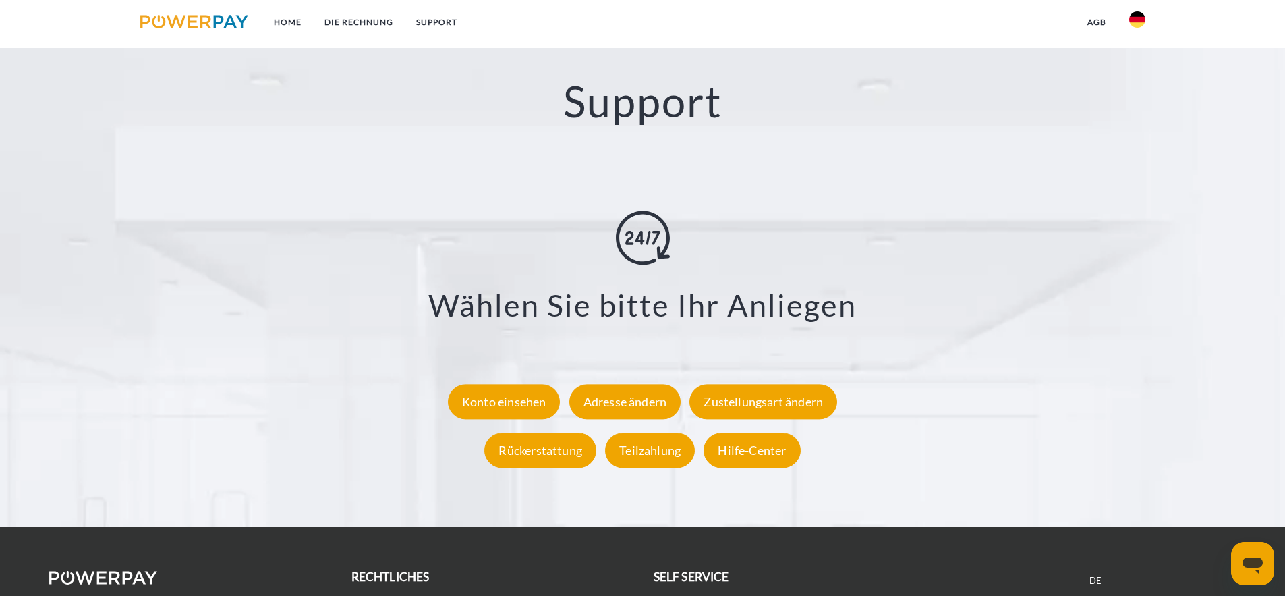
scroll to position [2433, 0]
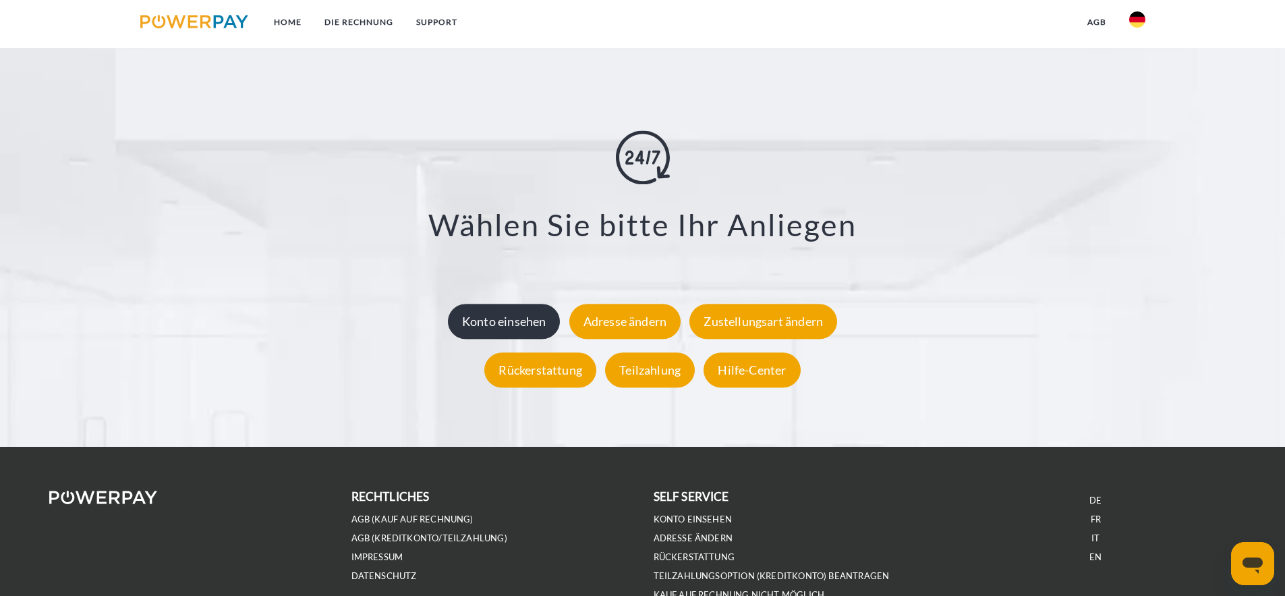
click at [513, 316] on div "Konto einsehen" at bounding box center [504, 321] width 113 height 35
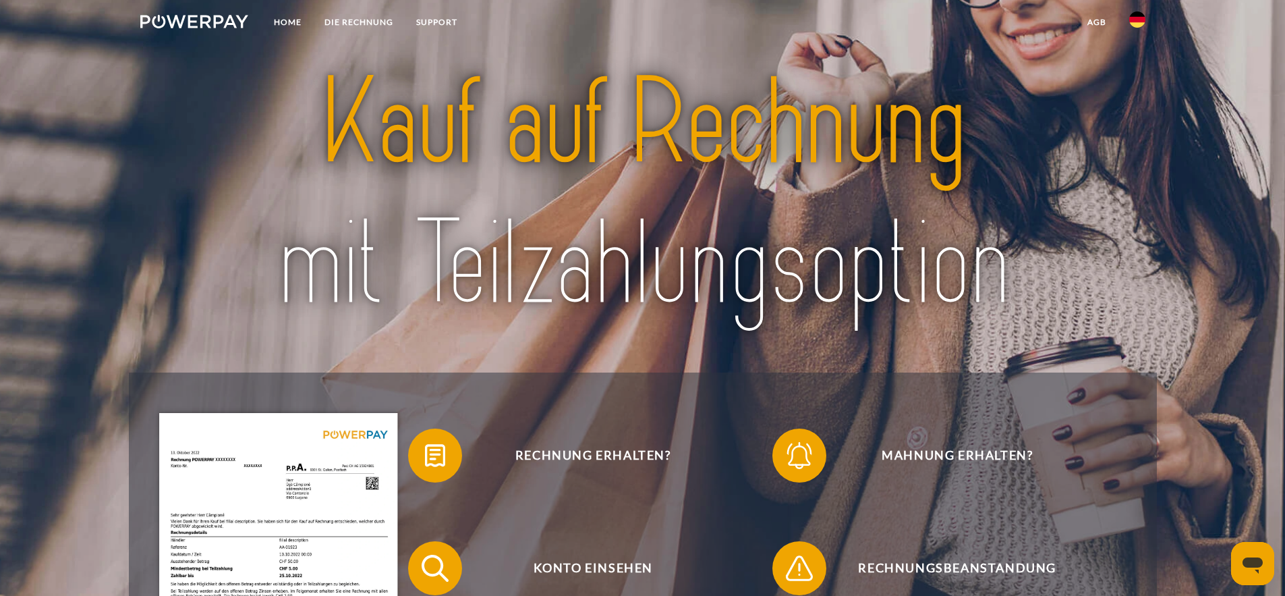
scroll to position [0, 0]
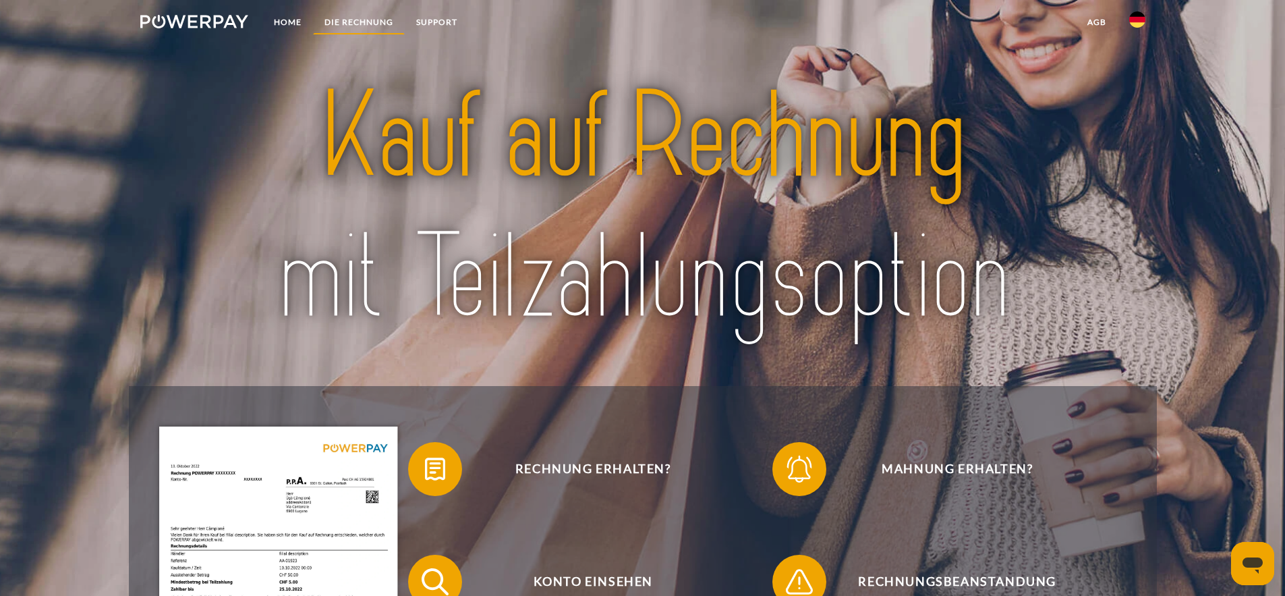
click at [331, 21] on link "DIE RECHNUNG" at bounding box center [359, 22] width 92 height 24
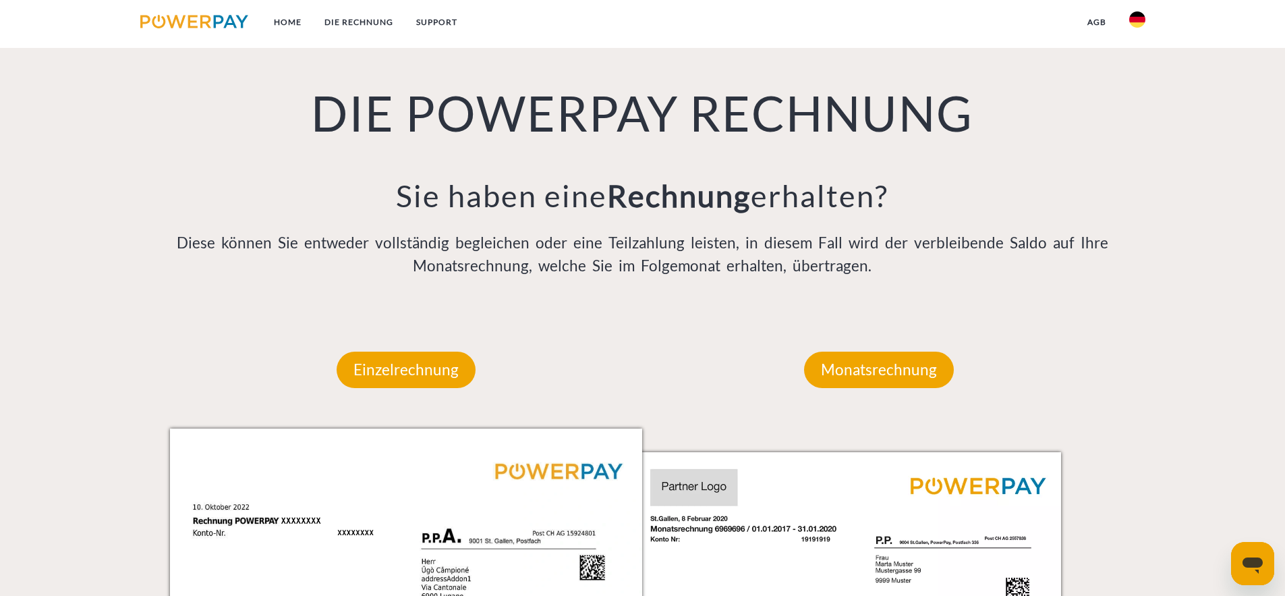
scroll to position [940, 0]
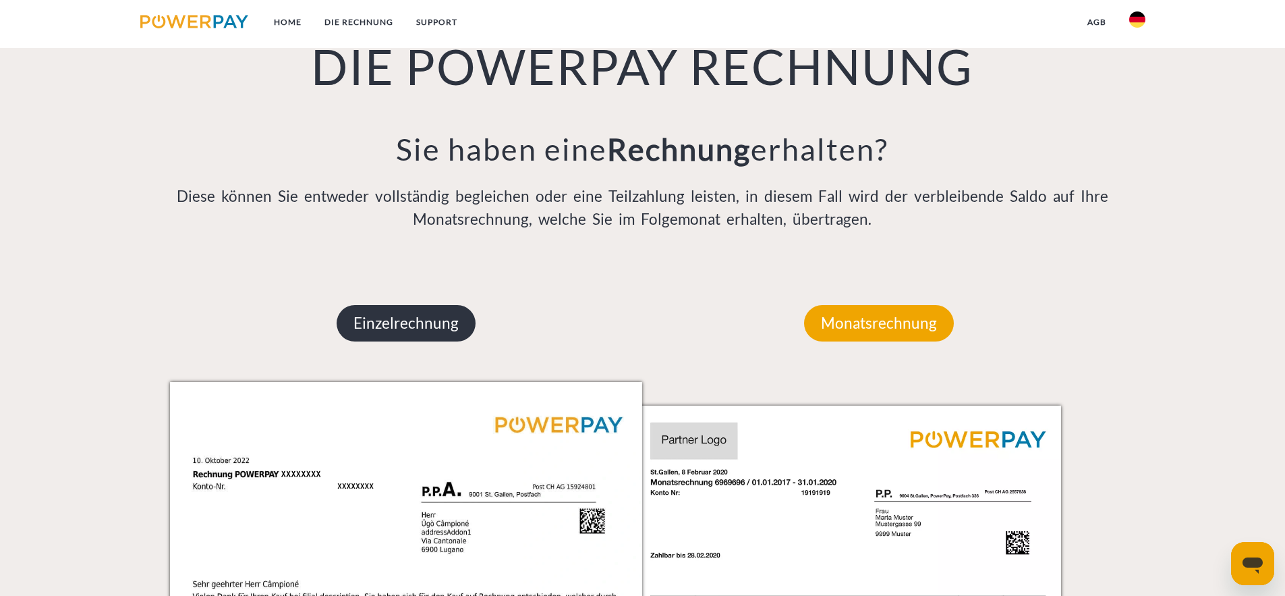
click at [398, 333] on p "Einzelrechnung" at bounding box center [406, 323] width 139 height 36
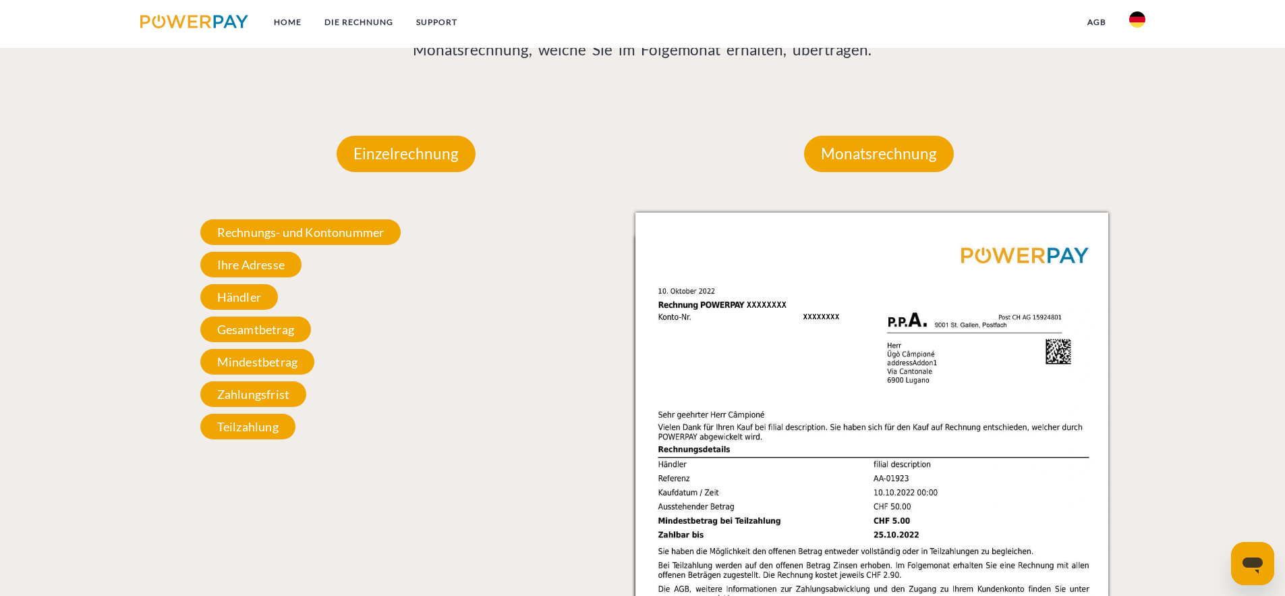
scroll to position [1124, 0]
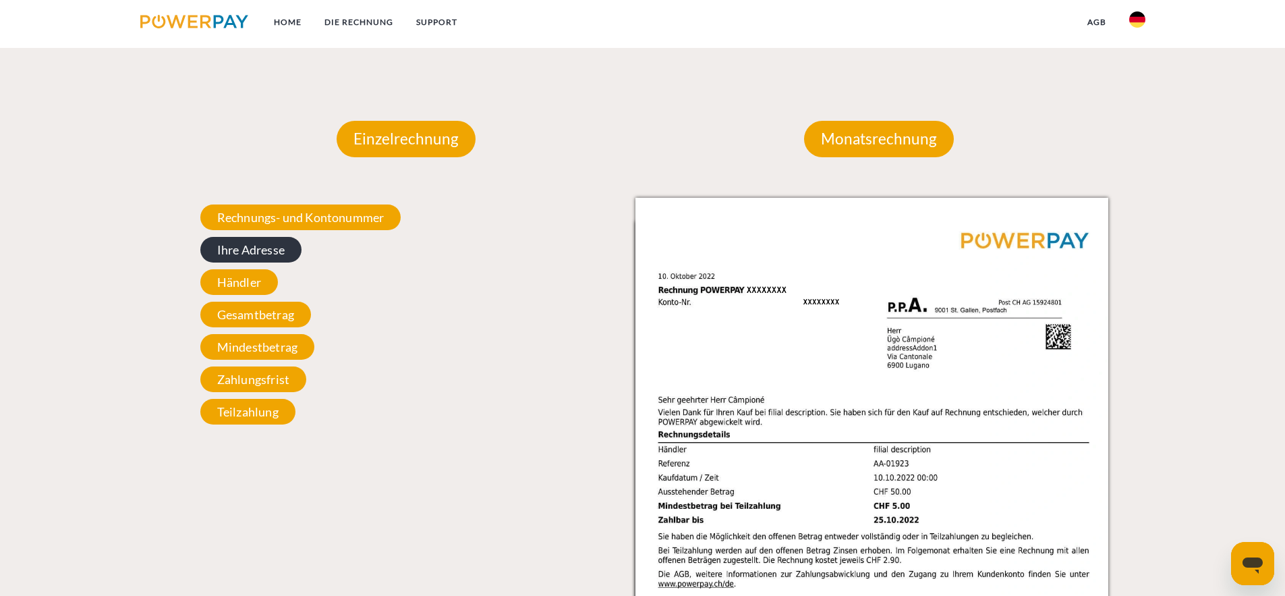
click at [251, 251] on span "Ihre Adresse" at bounding box center [250, 250] width 101 height 26
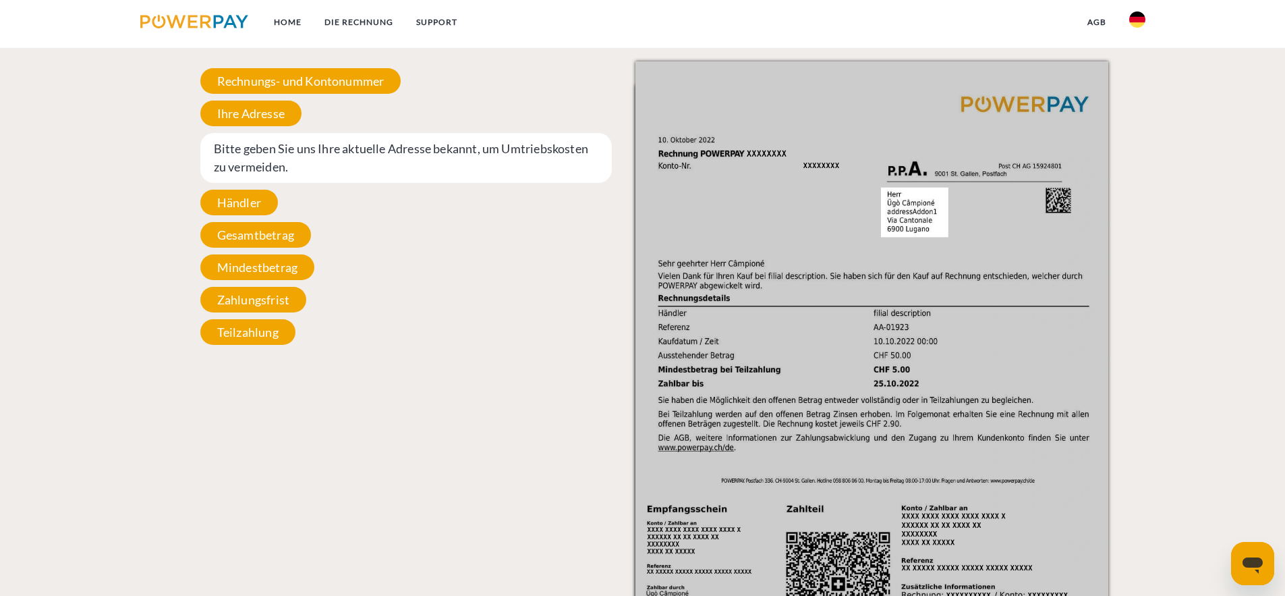
scroll to position [1100, 0]
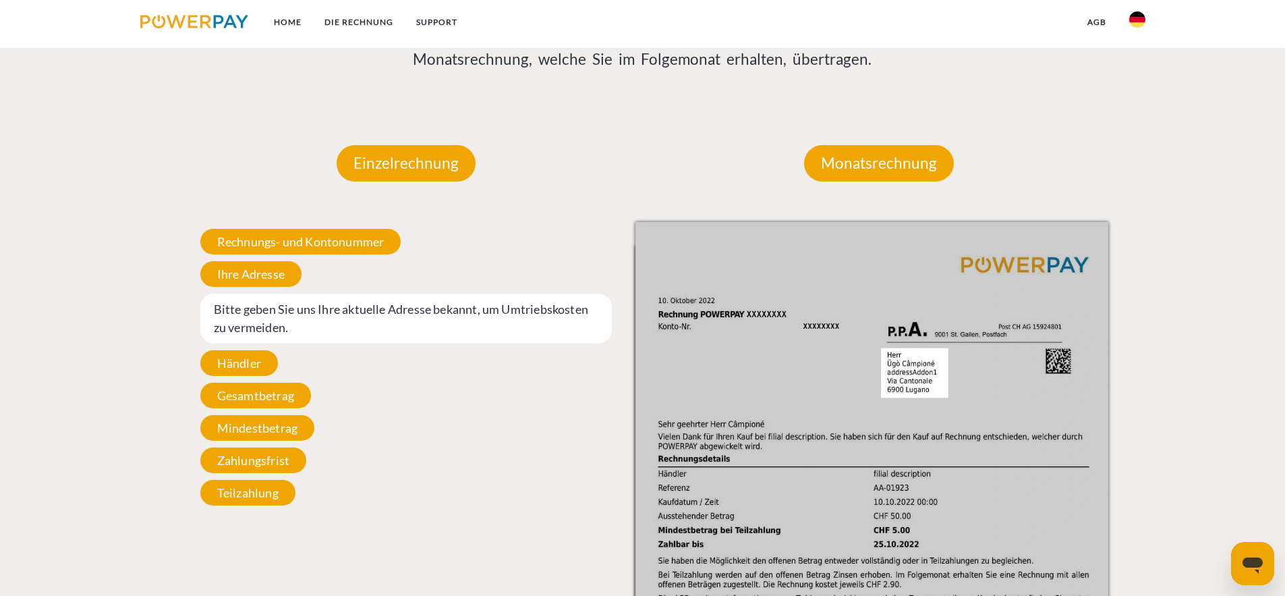
click at [899, 386] on img at bounding box center [871, 556] width 473 height 668
click at [411, 306] on span "Bitte geben Sie uns Ihre aktuelle Adresse bekannt, um Umtriebskosten zu vermeid…" at bounding box center [406, 318] width 412 height 50
click at [407, 312] on span "Bitte geben Sie uns Ihre aktuelle Adresse bekannt, um Umtriebskosten zu vermeid…" at bounding box center [406, 318] width 412 height 50
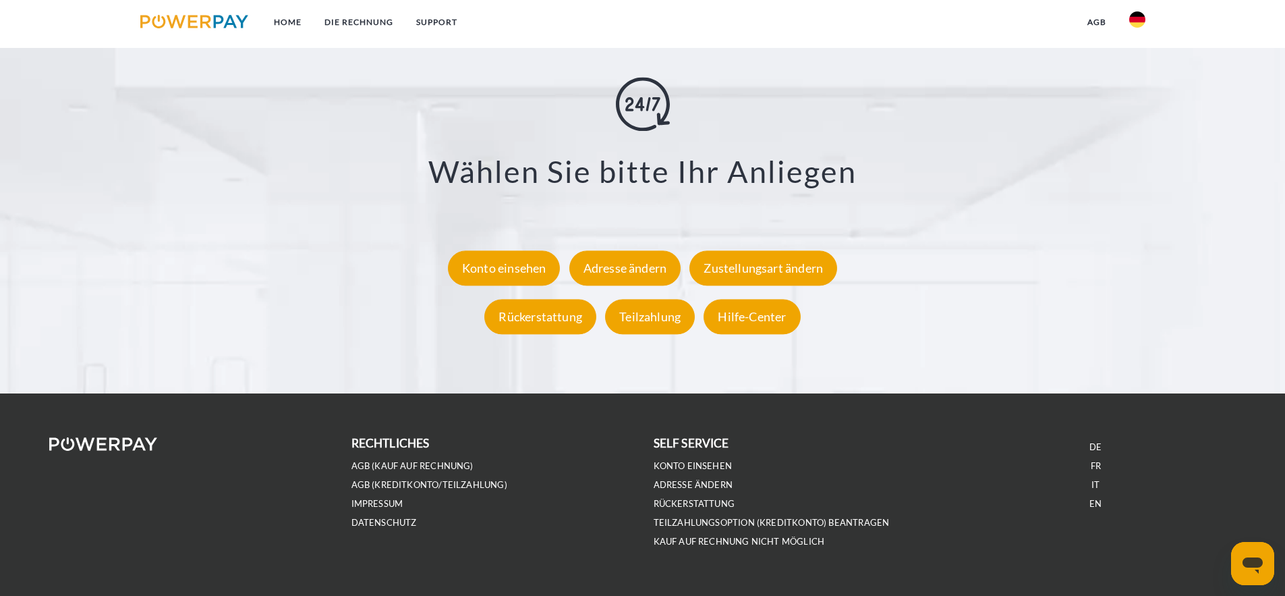
scroll to position [2491, 0]
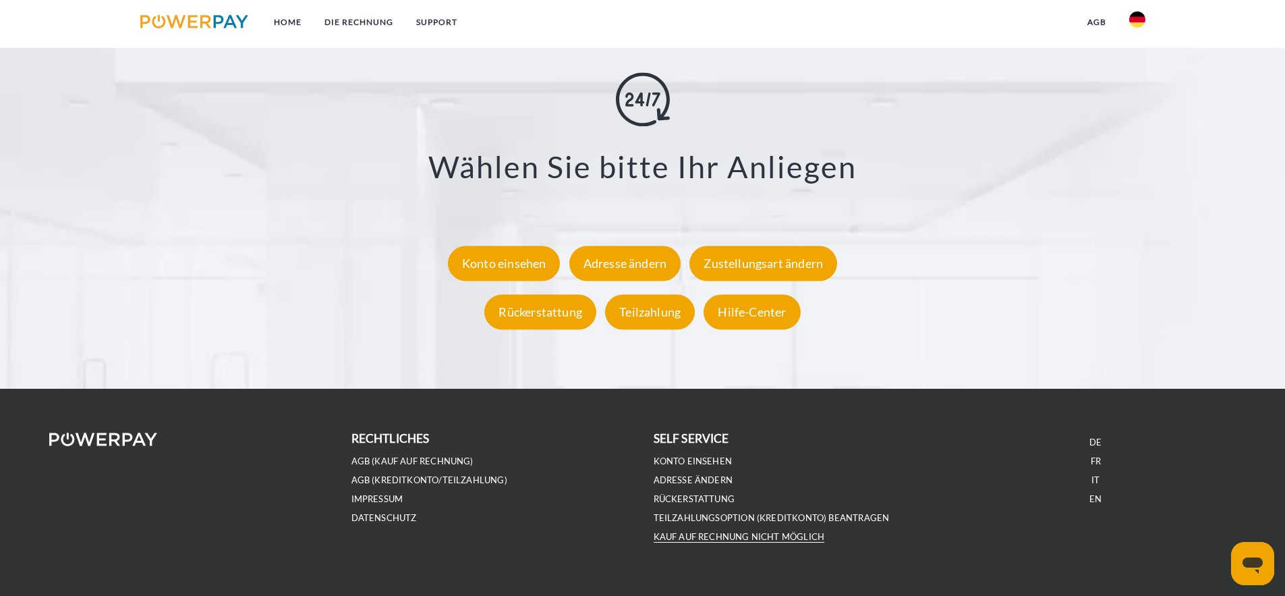
click at [679, 536] on link "Kauf auf Rechnung nicht möglich" at bounding box center [739, 536] width 171 height 11
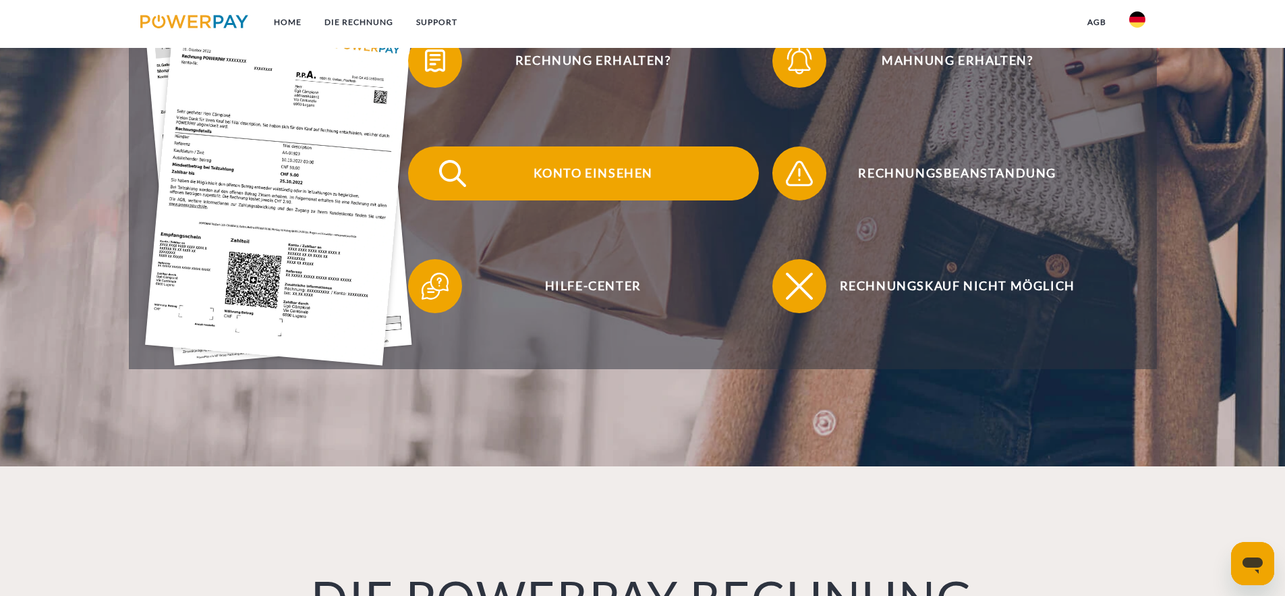
scroll to position [411, 0]
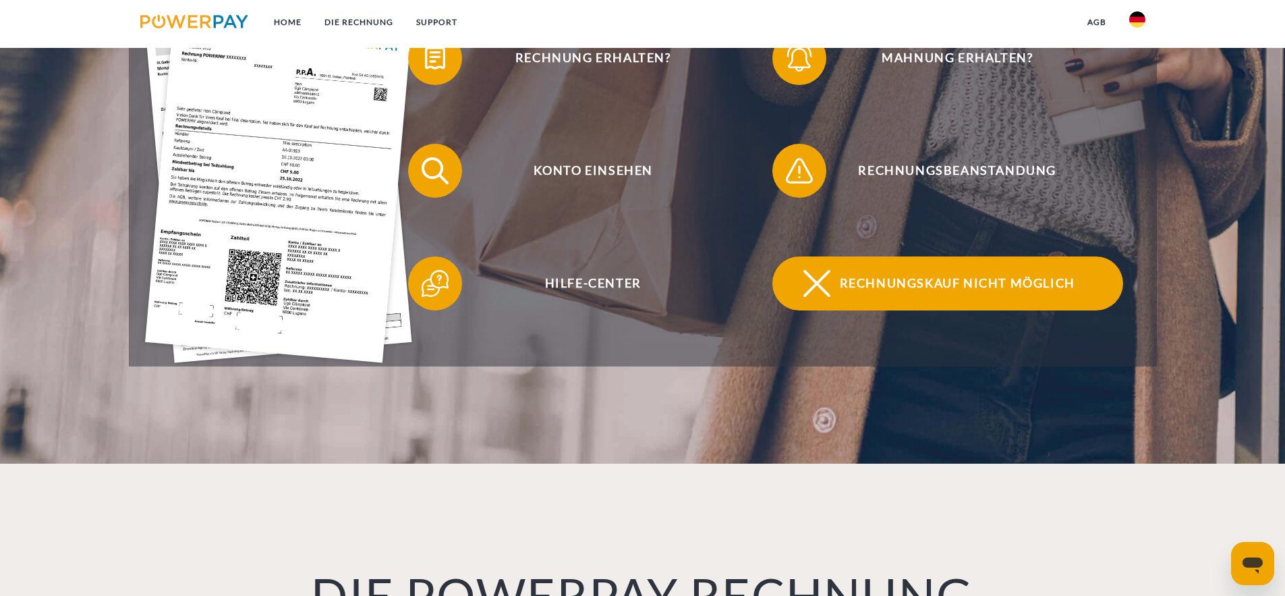
click at [880, 285] on span "Rechnungskauf nicht möglich" at bounding box center [957, 283] width 331 height 54
